Goal: Task Accomplishment & Management: Use online tool/utility

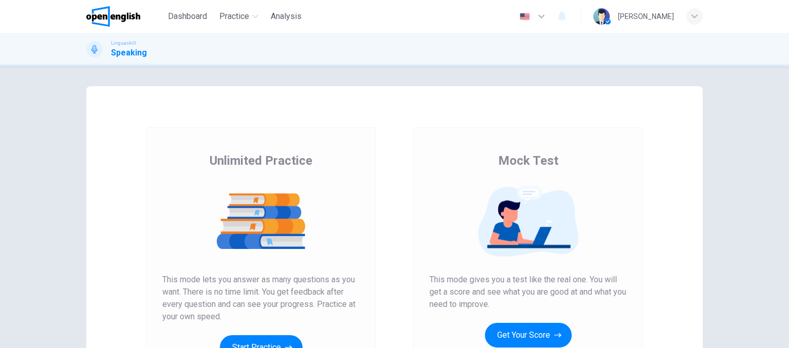
scroll to position [148, 0]
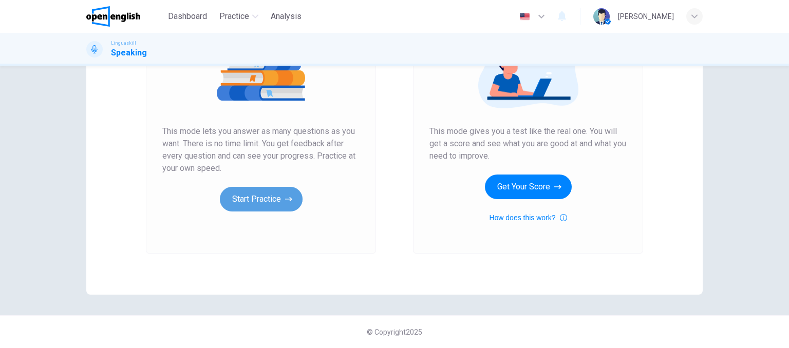
click at [259, 198] on button "Start Practice" at bounding box center [261, 199] width 83 height 25
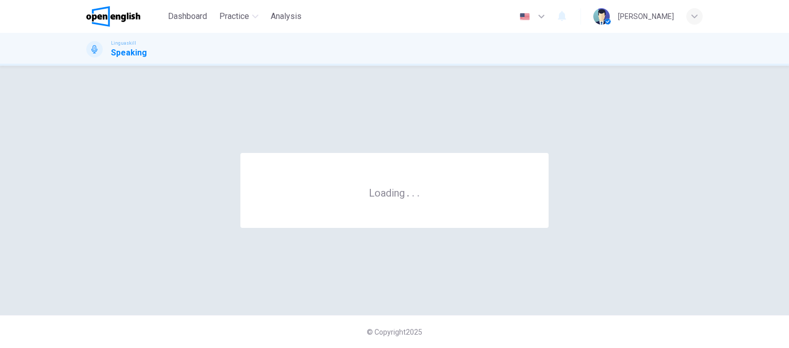
scroll to position [0, 0]
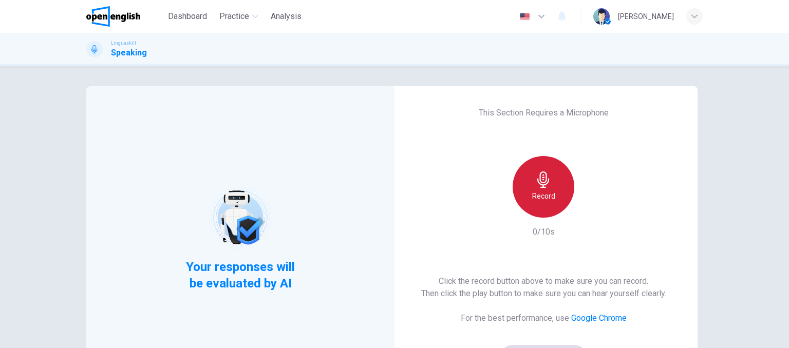
click at [548, 179] on icon "button" at bounding box center [543, 180] width 16 height 16
click at [538, 177] on icon "button" at bounding box center [543, 180] width 12 height 16
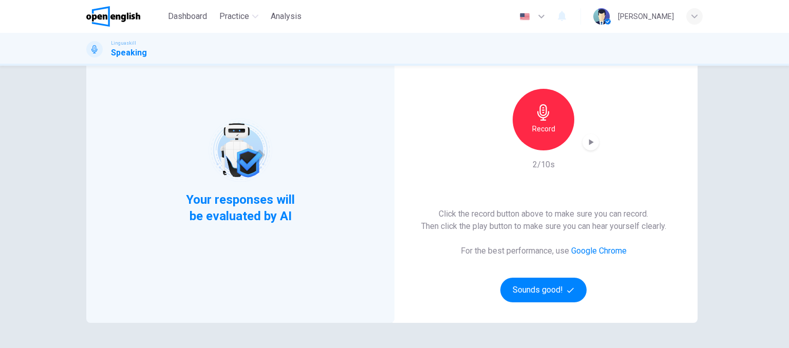
scroll to position [82, 0]
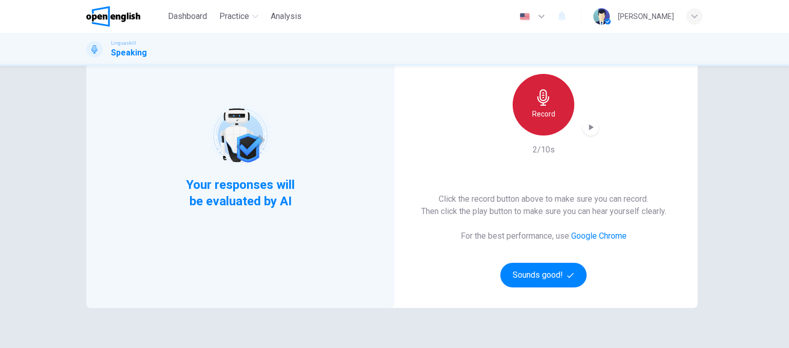
click at [562, 111] on div "Record" at bounding box center [544, 105] width 62 height 62
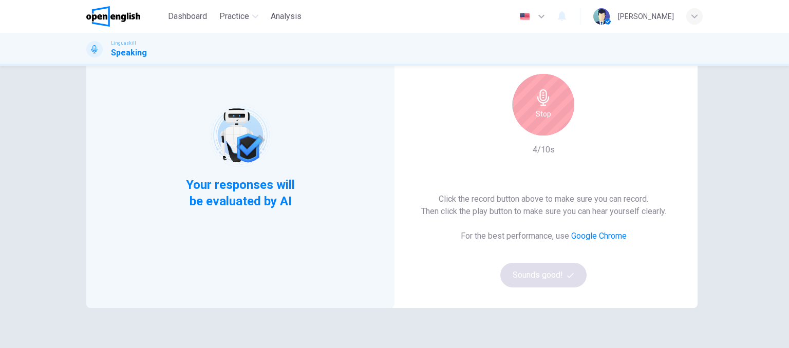
click at [526, 270] on div "Click the record button above to make sure you can record. Then click the play …" at bounding box center [543, 240] width 245 height 95
click at [541, 91] on icon "button" at bounding box center [543, 97] width 16 height 16
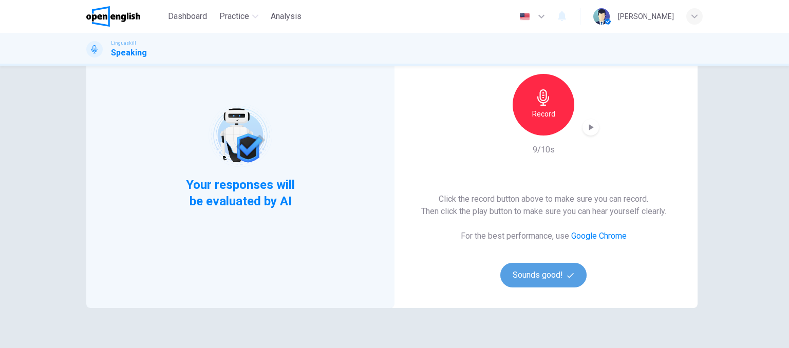
click at [546, 274] on button "Sounds good!" at bounding box center [543, 275] width 86 height 25
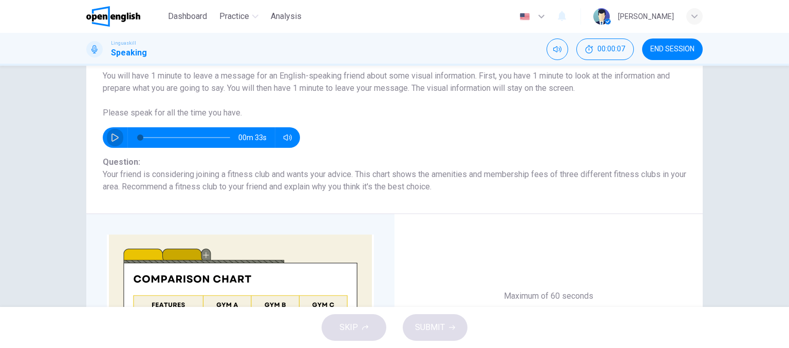
click at [114, 134] on icon "button" at bounding box center [115, 138] width 8 height 8
type input "*"
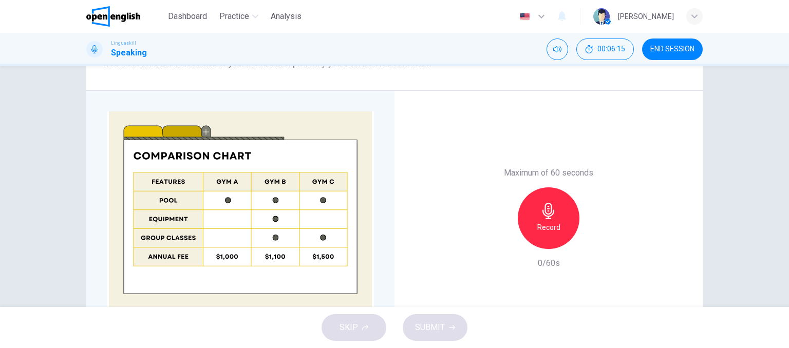
scroll to position [185, 0]
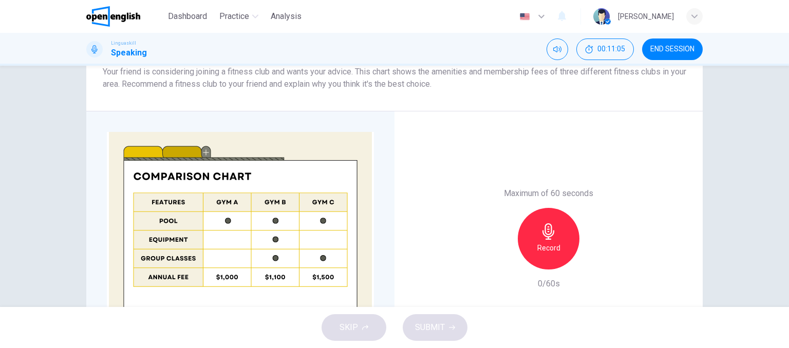
click at [544, 239] on icon "button" at bounding box center [549, 232] width 12 height 16
click at [594, 258] on icon "button" at bounding box center [596, 261] width 10 height 10
click at [503, 262] on icon "button" at bounding box center [501, 261] width 9 height 9
click at [542, 241] on div "Record" at bounding box center [549, 239] width 62 height 62
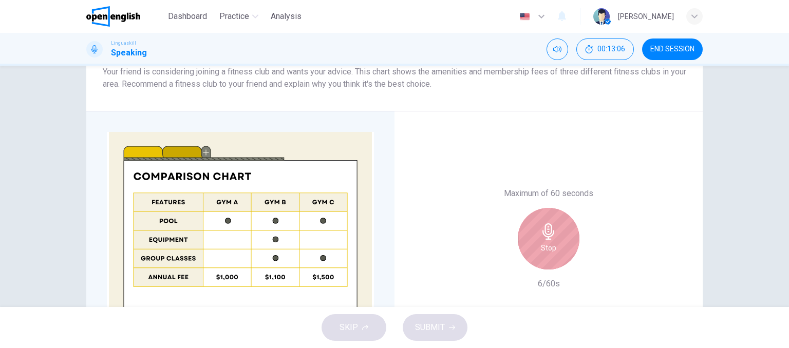
click at [542, 241] on div "Stop" at bounding box center [549, 239] width 62 height 62
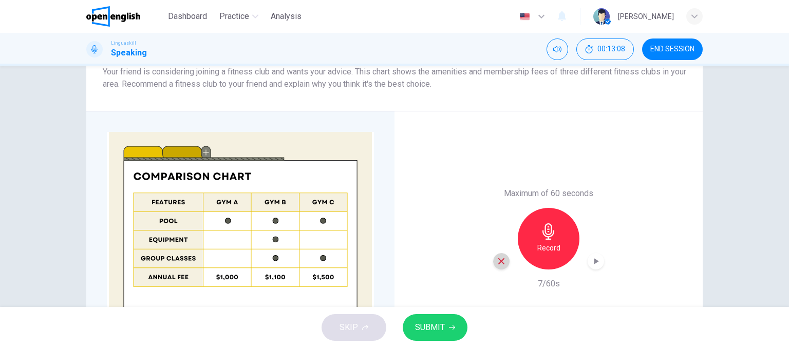
click at [497, 261] on icon "button" at bounding box center [501, 261] width 9 height 9
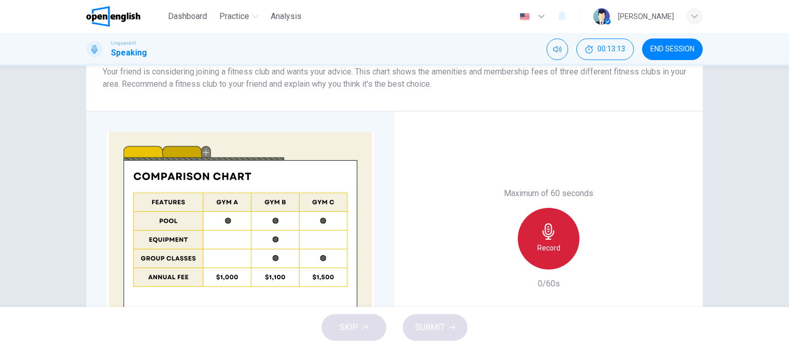
click at [546, 242] on h6 "Record" at bounding box center [548, 248] width 23 height 12
click at [546, 242] on h6 "Stop" at bounding box center [548, 248] width 15 height 12
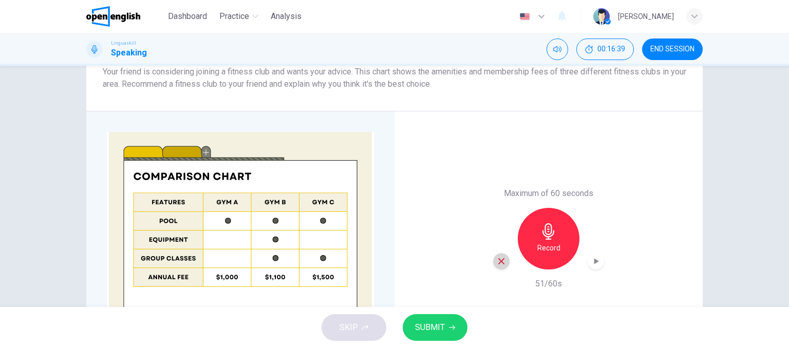
click at [497, 261] on icon "button" at bounding box center [501, 261] width 9 height 9
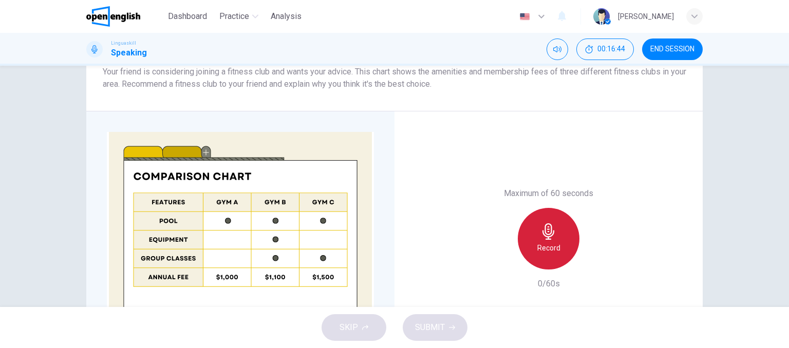
click at [532, 243] on div "Record" at bounding box center [549, 239] width 62 height 62
click at [544, 239] on icon "button" at bounding box center [549, 232] width 12 height 16
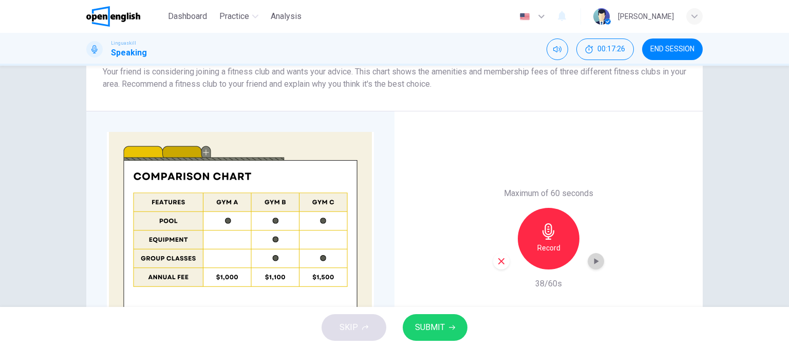
click at [591, 258] on icon "button" at bounding box center [596, 261] width 10 height 10
click at [435, 327] on span "SUBMIT" at bounding box center [430, 328] width 30 height 14
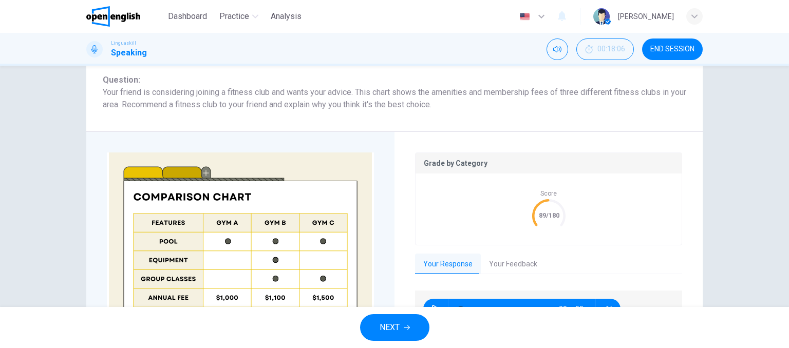
scroll to position [206, 0]
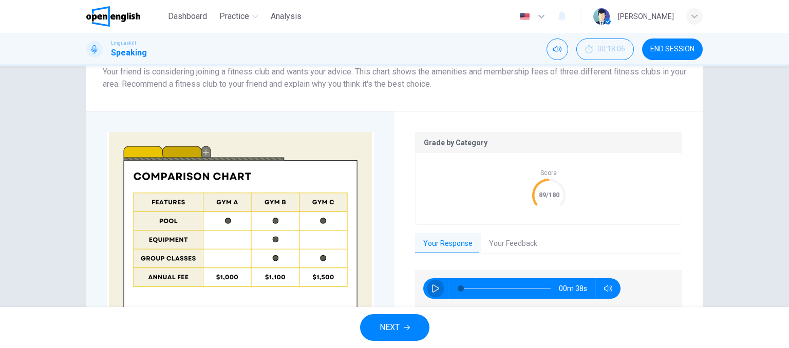
click at [432, 289] on icon "button" at bounding box center [436, 289] width 8 height 8
type input "*"
click at [521, 241] on button "Your Feedback" at bounding box center [513, 244] width 65 height 22
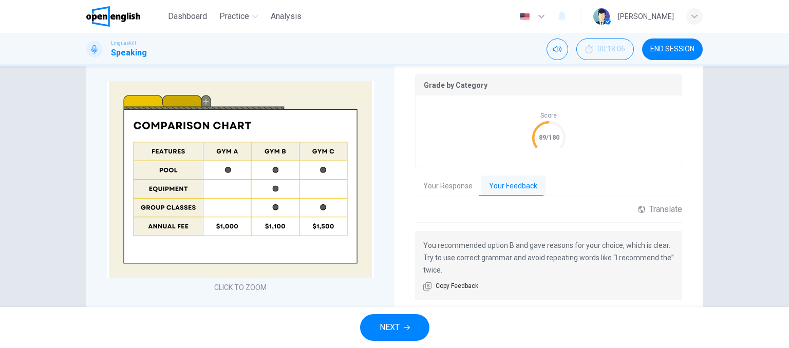
scroll to position [267, 0]
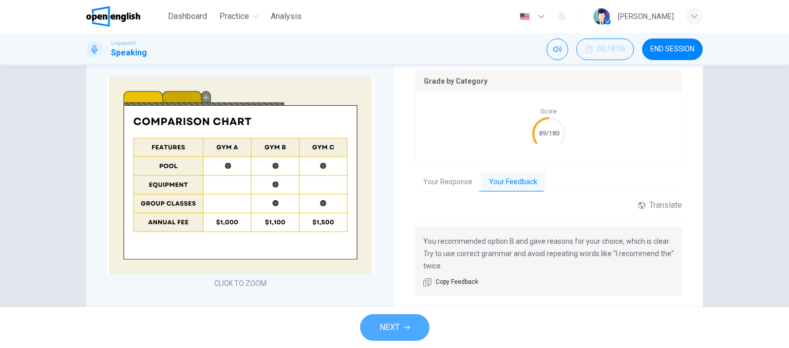
click at [407, 325] on icon "button" at bounding box center [407, 328] width 6 height 6
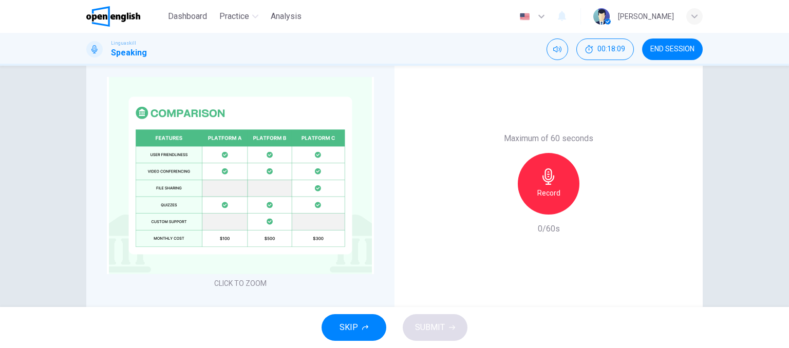
scroll to position [29, 0]
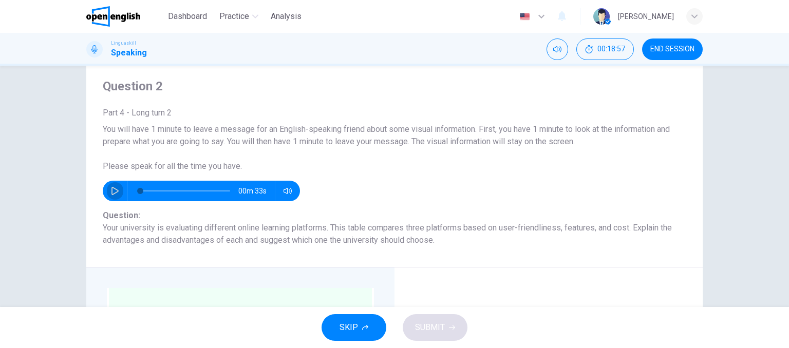
click at [111, 190] on icon "button" at bounding box center [115, 191] width 8 height 8
type input "*"
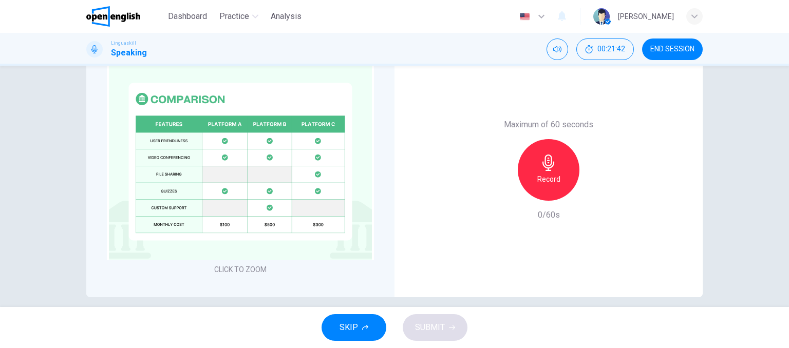
scroll to position [255, 0]
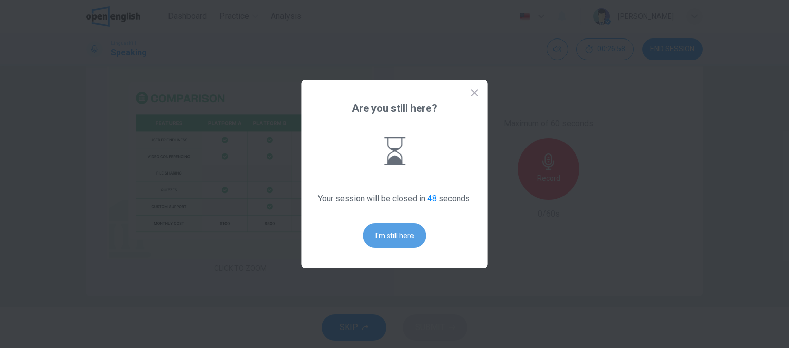
click at [393, 237] on button "I'm still here" at bounding box center [394, 236] width 63 height 25
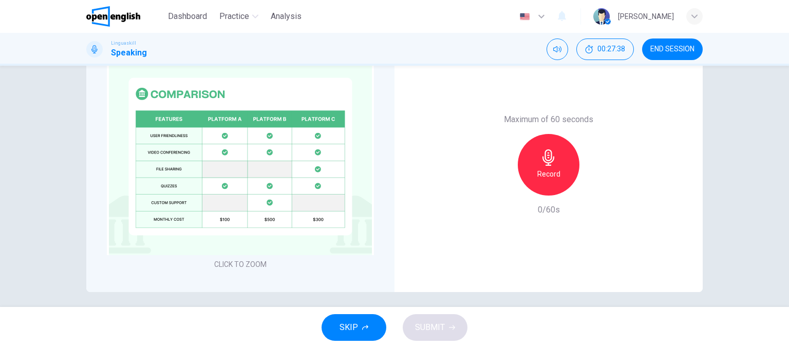
scroll to position [259, 0]
click at [263, 263] on button "CLICK TO ZOOM" at bounding box center [240, 264] width 61 height 14
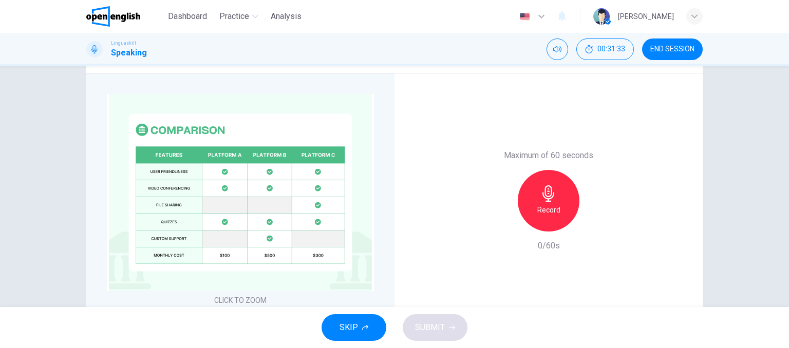
scroll to position [244, 0]
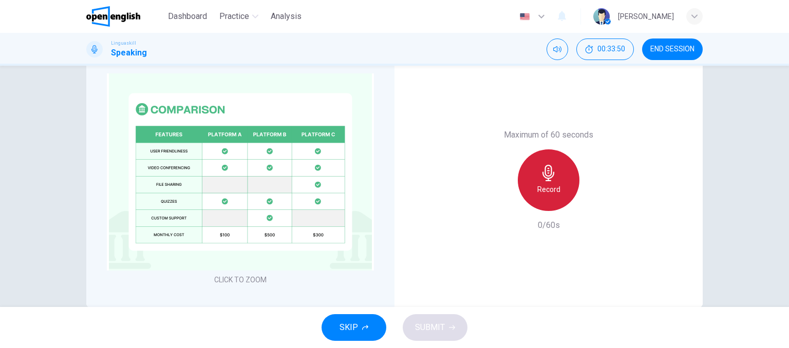
click at [562, 170] on div "Record" at bounding box center [549, 181] width 62 height 62
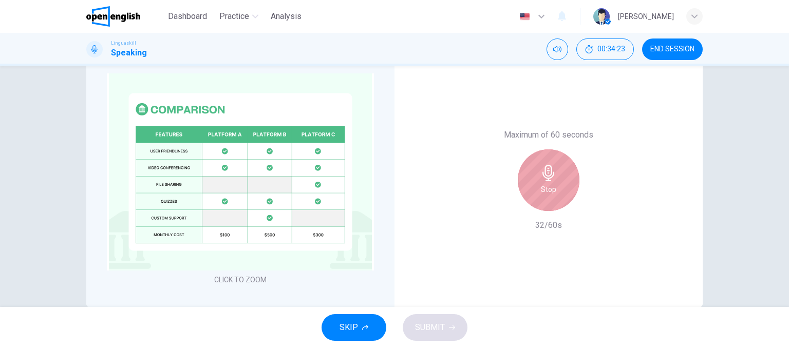
click at [562, 170] on div "Stop" at bounding box center [549, 181] width 62 height 62
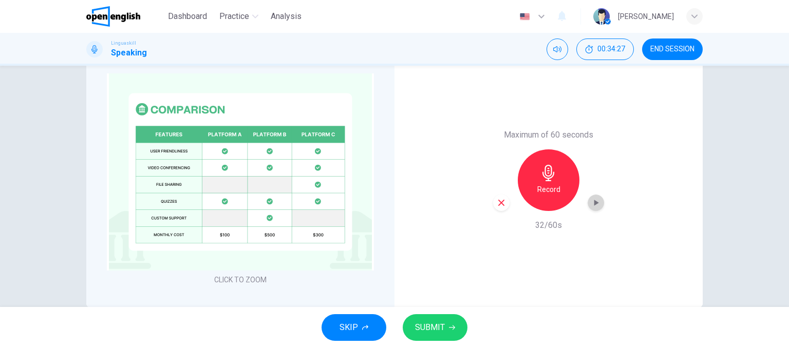
click at [594, 203] on icon "button" at bounding box center [596, 203] width 5 height 6
click at [443, 323] on span "SUBMIT" at bounding box center [430, 328] width 30 height 14
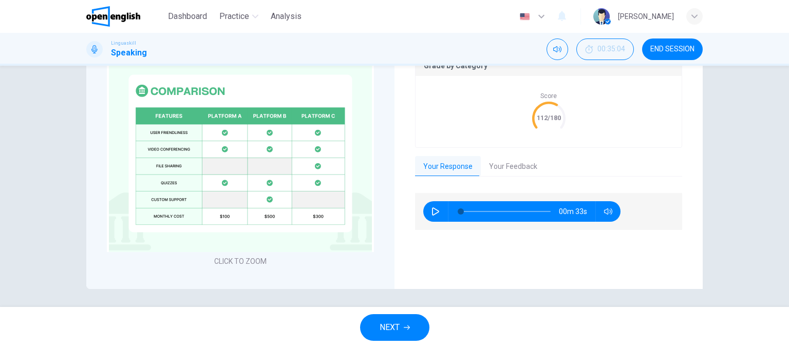
scroll to position [285, 0]
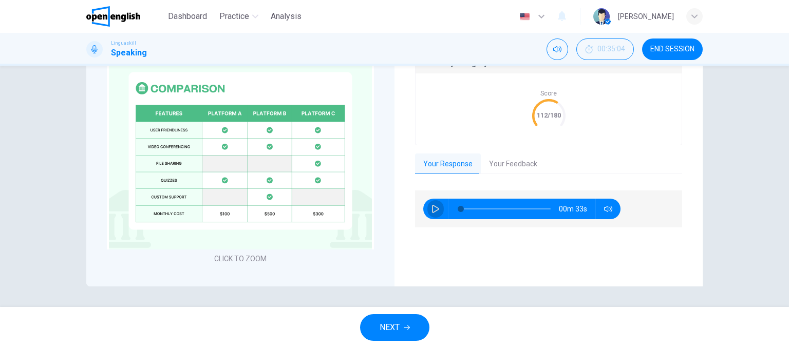
click at [432, 209] on icon "button" at bounding box center [435, 209] width 7 height 8
type input "*"
click at [494, 163] on button "Your Feedback" at bounding box center [513, 165] width 65 height 22
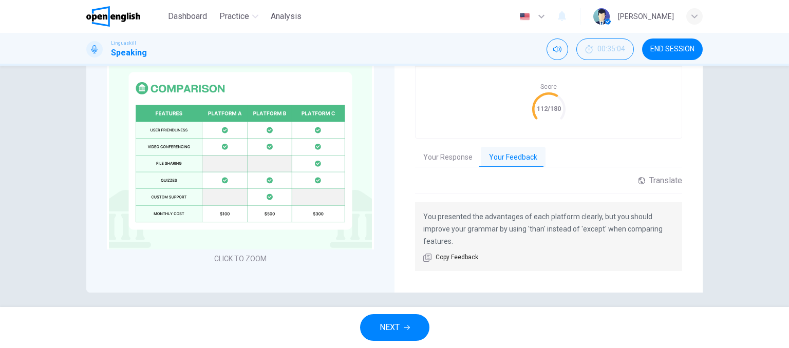
click at [395, 323] on span "NEXT" at bounding box center [390, 328] width 20 height 14
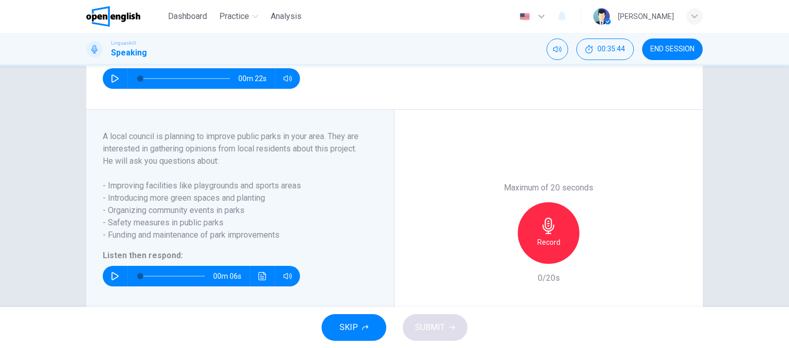
scroll to position [104, 0]
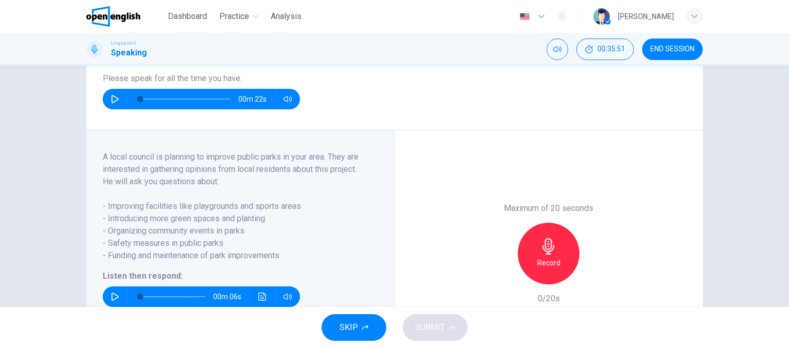
click at [111, 103] on icon "button" at bounding box center [115, 99] width 8 height 8
type input "*"
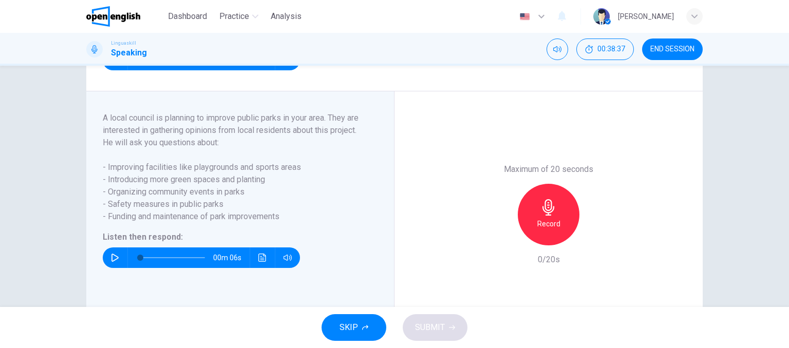
scroll to position [145, 0]
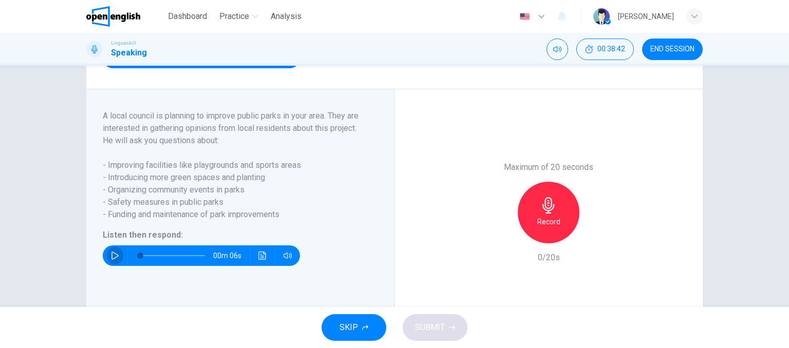
click at [114, 260] on icon "button" at bounding box center [115, 256] width 8 height 8
type input "*"
click at [0, 302] on div "Question 3 Part 5 - Communication activity You will hear five questions about a…" at bounding box center [394, 186] width 789 height 241
click at [293, 196] on span "- Organizing community events in parks" at bounding box center [234, 190] width 263 height 12
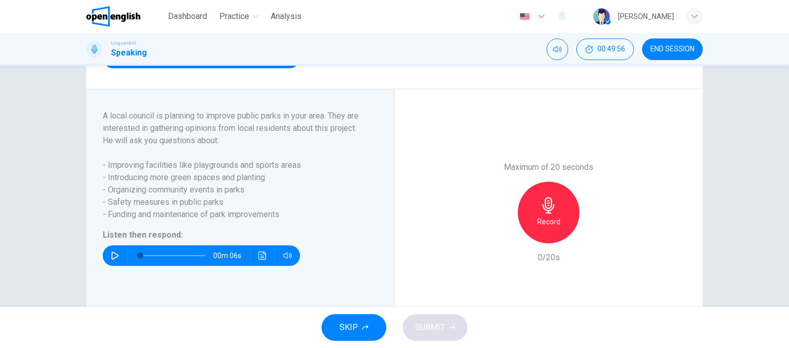
click at [293, 196] on span "- Organizing community events in parks" at bounding box center [234, 190] width 263 height 12
drag, startPoint x: 293, startPoint y: 204, endPoint x: 284, endPoint y: 206, distance: 9.8
click at [284, 196] on span "- Organizing community events in parks" at bounding box center [234, 190] width 263 height 12
click at [548, 214] on icon "button" at bounding box center [549, 205] width 12 height 16
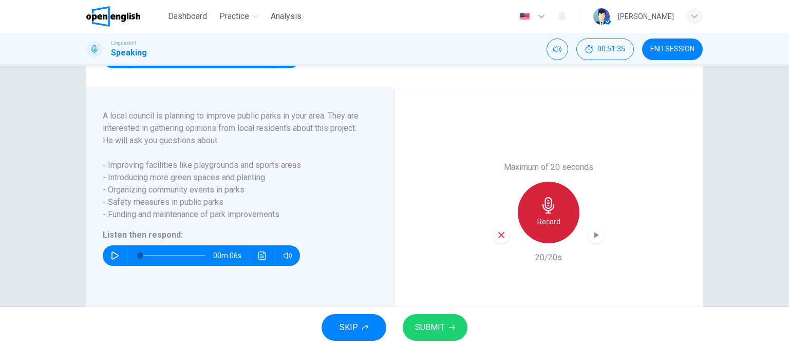
click at [548, 214] on icon "button" at bounding box center [549, 205] width 12 height 16
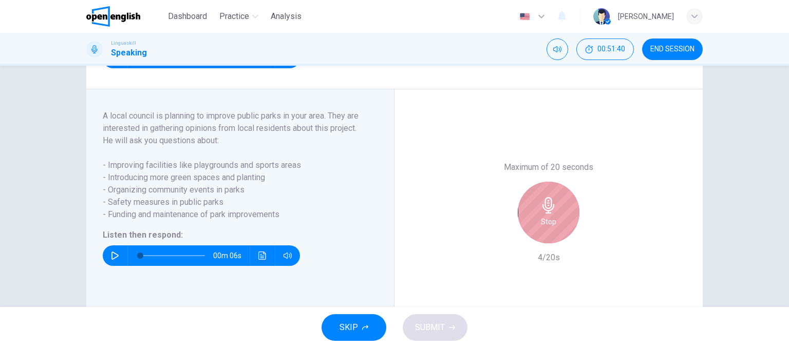
click at [548, 214] on icon "button" at bounding box center [549, 205] width 12 height 16
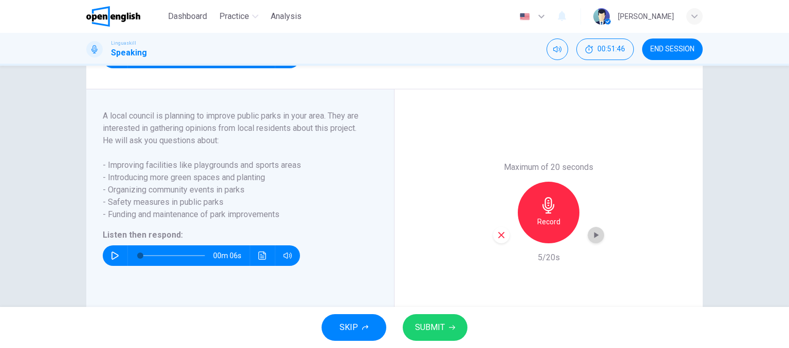
click at [594, 238] on icon "button" at bounding box center [596, 235] width 5 height 6
click at [543, 214] on icon "button" at bounding box center [549, 205] width 12 height 16
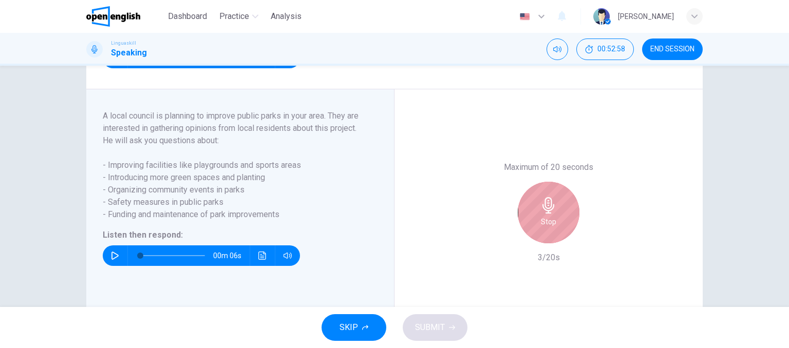
click at [560, 229] on div "Stop" at bounding box center [549, 213] width 62 height 62
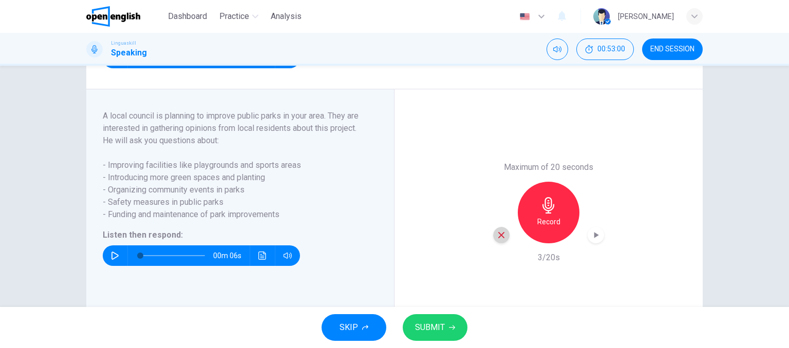
click at [499, 240] on icon "button" at bounding box center [501, 235] width 9 height 9
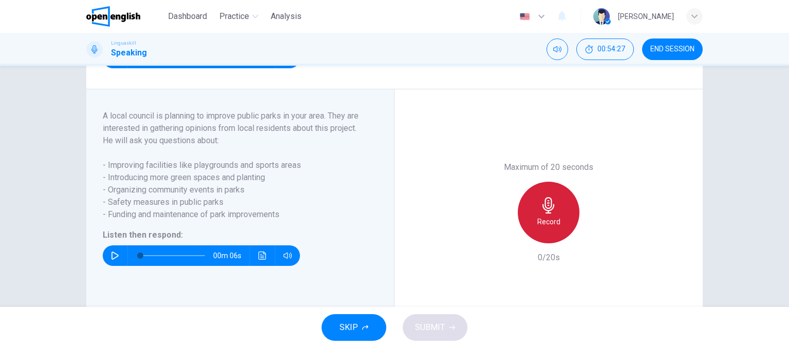
click at [558, 221] on div "Record" at bounding box center [549, 213] width 62 height 62
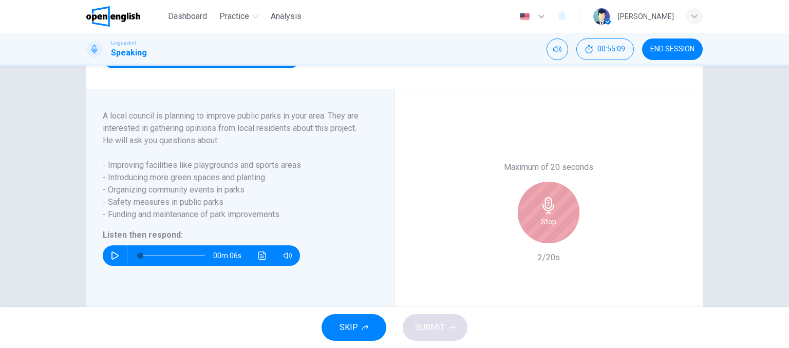
click at [558, 221] on div "Stop" at bounding box center [549, 213] width 62 height 62
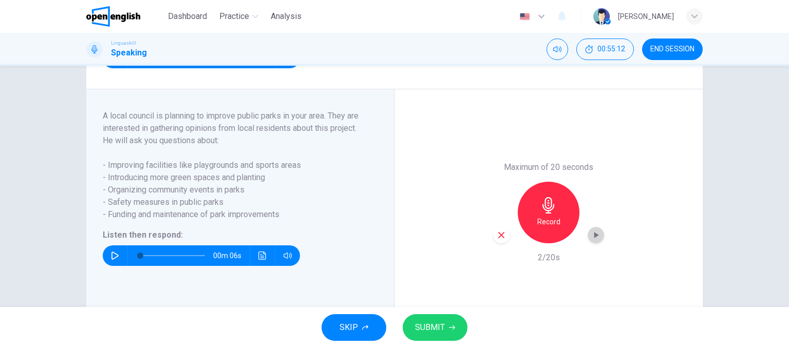
click at [592, 240] on icon "button" at bounding box center [596, 235] width 10 height 10
click at [500, 240] on icon "button" at bounding box center [501, 235] width 9 height 9
drag, startPoint x: 500, startPoint y: 243, endPoint x: 534, endPoint y: 227, distance: 37.5
click at [534, 227] on div "Record" at bounding box center [548, 213] width 111 height 62
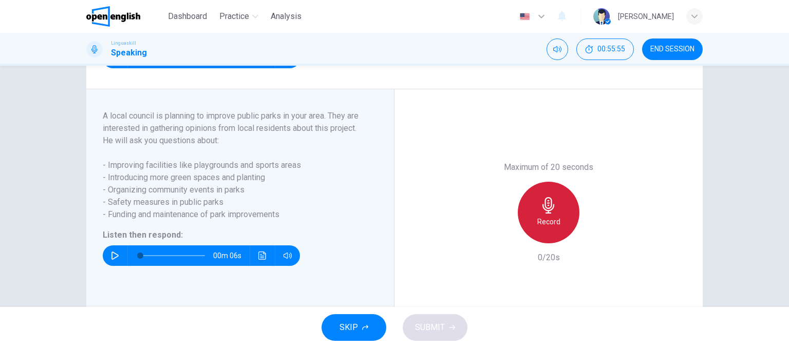
click at [534, 227] on div "Record" at bounding box center [549, 213] width 62 height 62
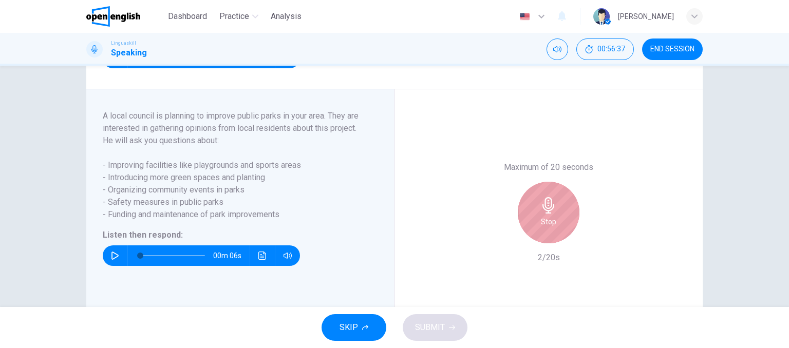
click at [534, 227] on div "Stop" at bounding box center [549, 213] width 62 height 62
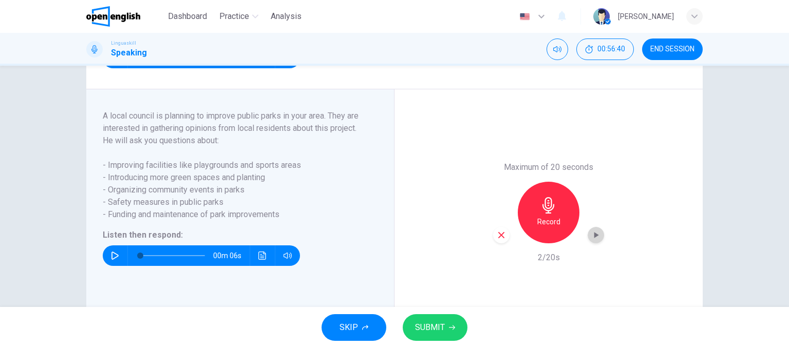
click at [591, 240] on icon "button" at bounding box center [596, 235] width 10 height 10
click at [500, 240] on icon "button" at bounding box center [501, 235] width 9 height 9
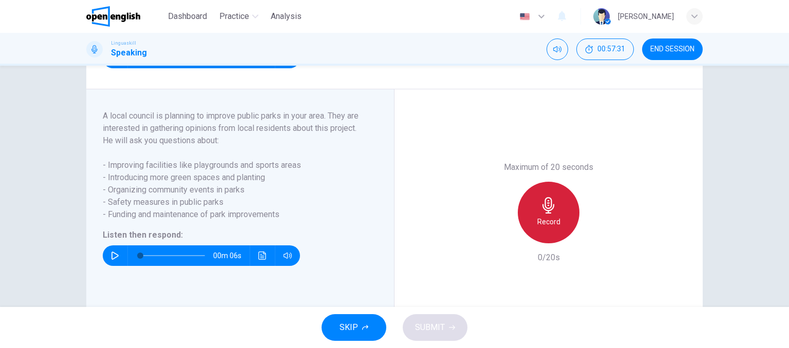
click at [568, 227] on div "Record" at bounding box center [549, 213] width 62 height 62
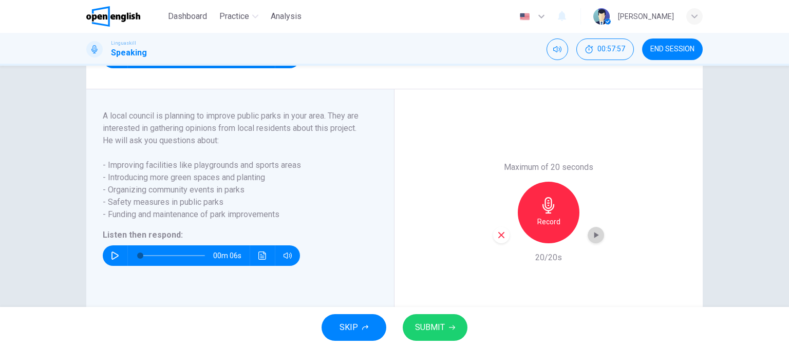
click at [594, 238] on icon "button" at bounding box center [596, 235] width 5 height 6
click at [501, 240] on icon "button" at bounding box center [501, 235] width 9 height 9
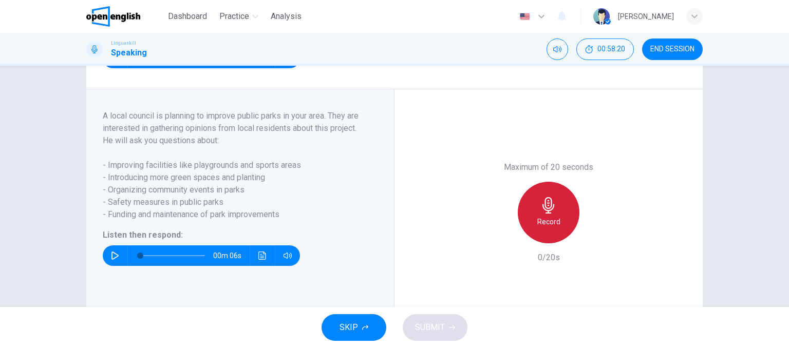
click at [538, 228] on h6 "Record" at bounding box center [548, 222] width 23 height 12
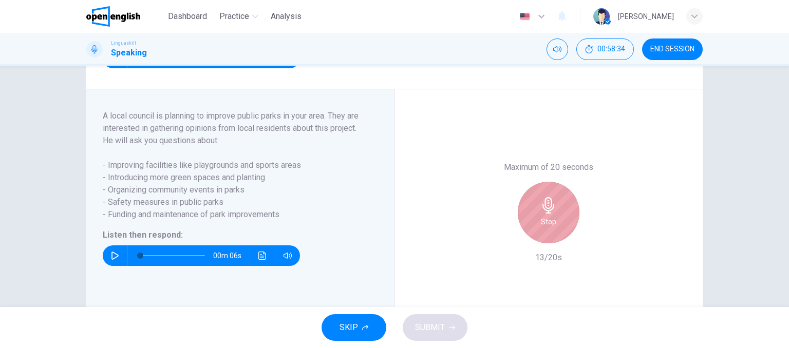
click at [541, 228] on h6 "Stop" at bounding box center [548, 222] width 15 height 12
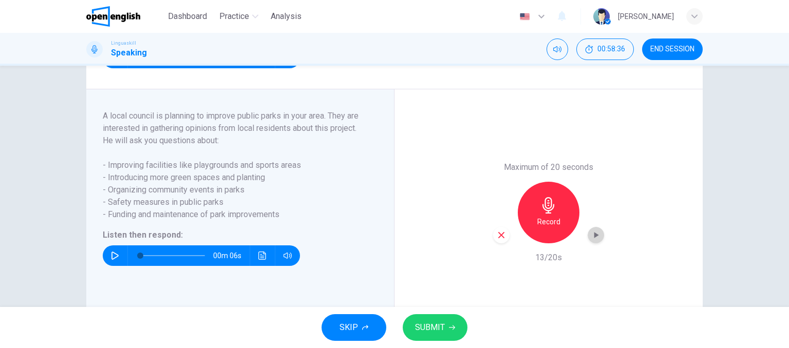
click at [594, 238] on icon "button" at bounding box center [596, 235] width 5 height 6
click at [435, 326] on span "SUBMIT" at bounding box center [430, 328] width 30 height 14
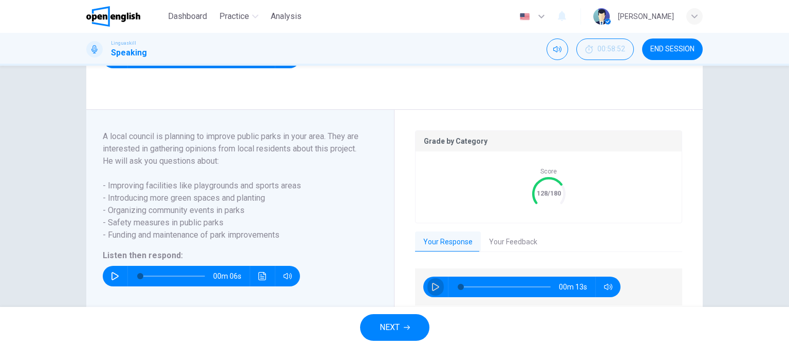
click at [434, 291] on icon "button" at bounding box center [435, 287] width 7 height 8
click at [494, 253] on button "Your Feedback" at bounding box center [513, 243] width 65 height 22
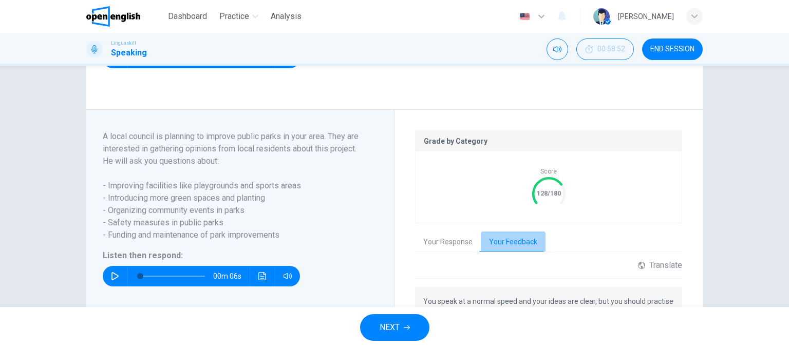
click at [501, 253] on button "Your Feedback" at bounding box center [513, 243] width 65 height 22
click at [449, 253] on button "Your Response" at bounding box center [448, 243] width 66 height 22
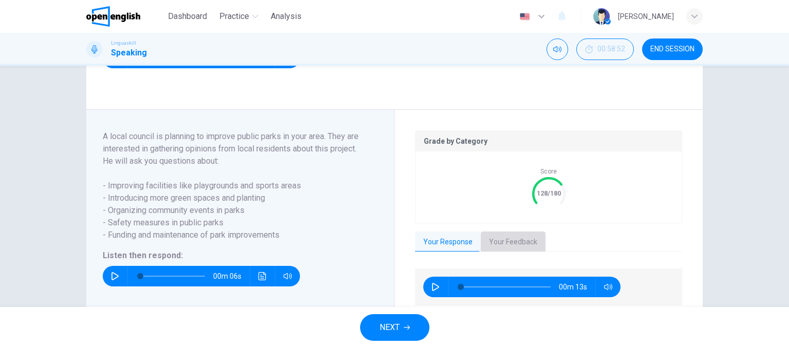
click at [491, 253] on button "Your Feedback" at bounding box center [513, 243] width 65 height 22
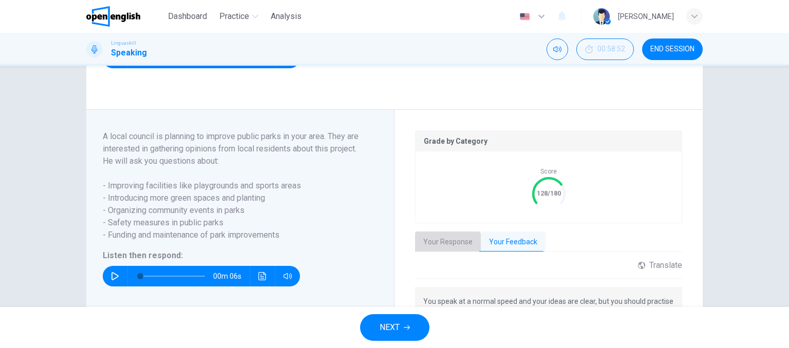
click at [443, 253] on button "Your Response" at bounding box center [448, 243] width 66 height 22
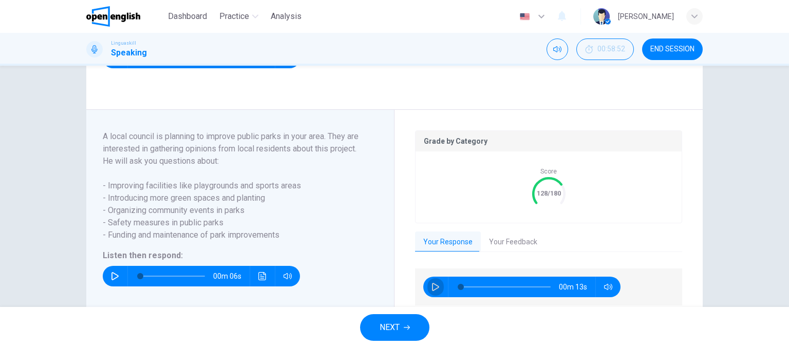
click at [432, 291] on icon "button" at bounding box center [436, 287] width 8 height 8
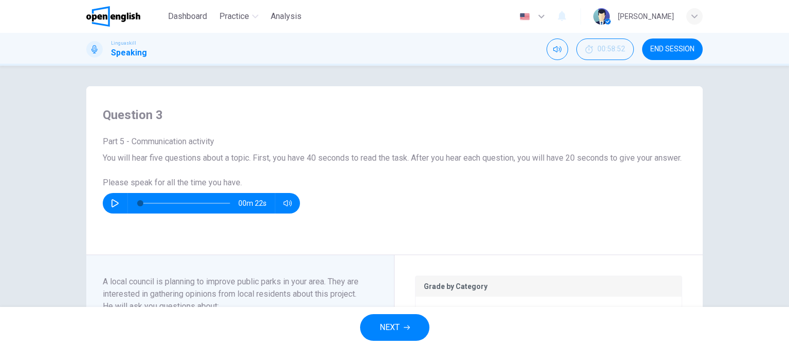
type input "*"
click at [663, 45] on span "END SESSION" at bounding box center [672, 49] width 44 height 8
